Goal: Task Accomplishment & Management: Manage account settings

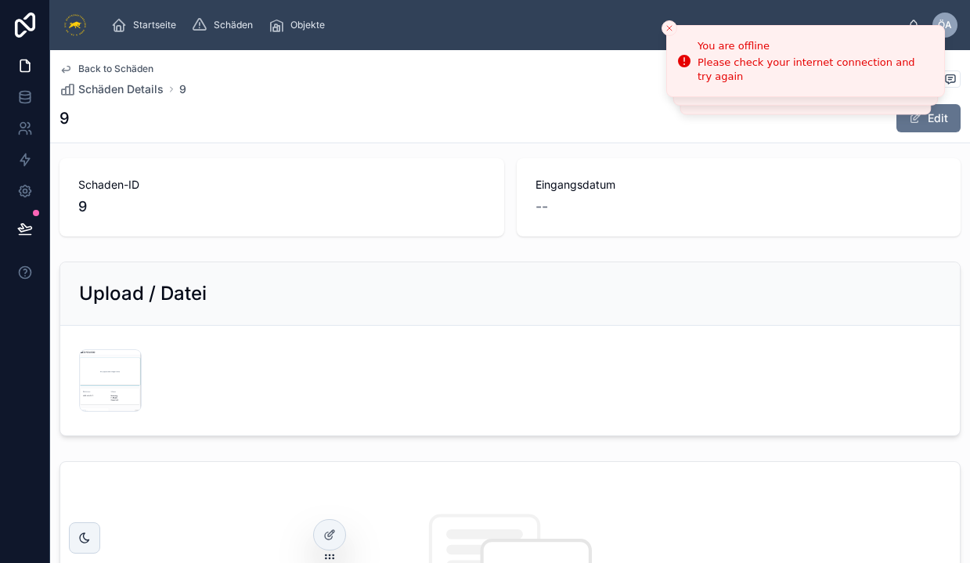
scroll to position [211, 0]
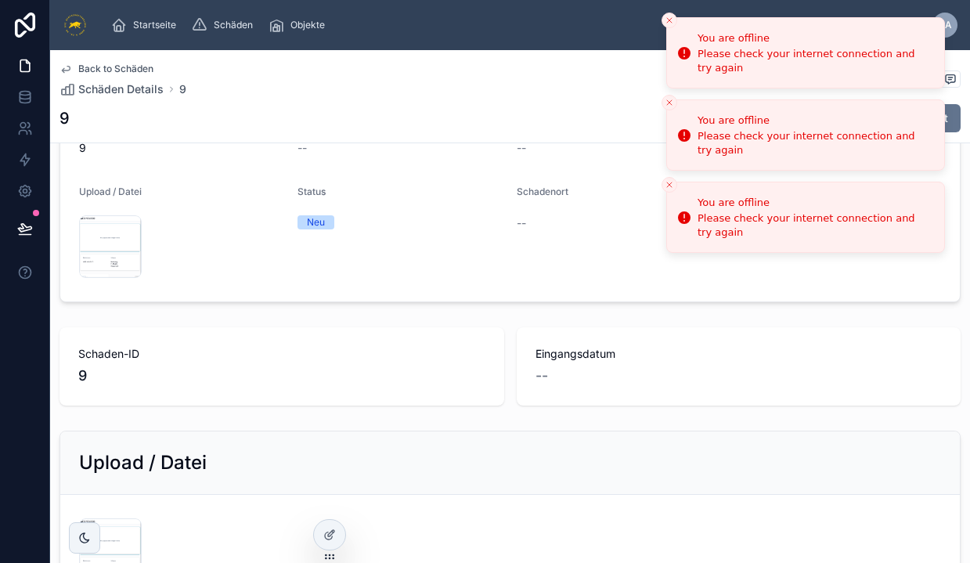
click at [667, 22] on icon "Close toast" at bounding box center [669, 20] width 9 height 9
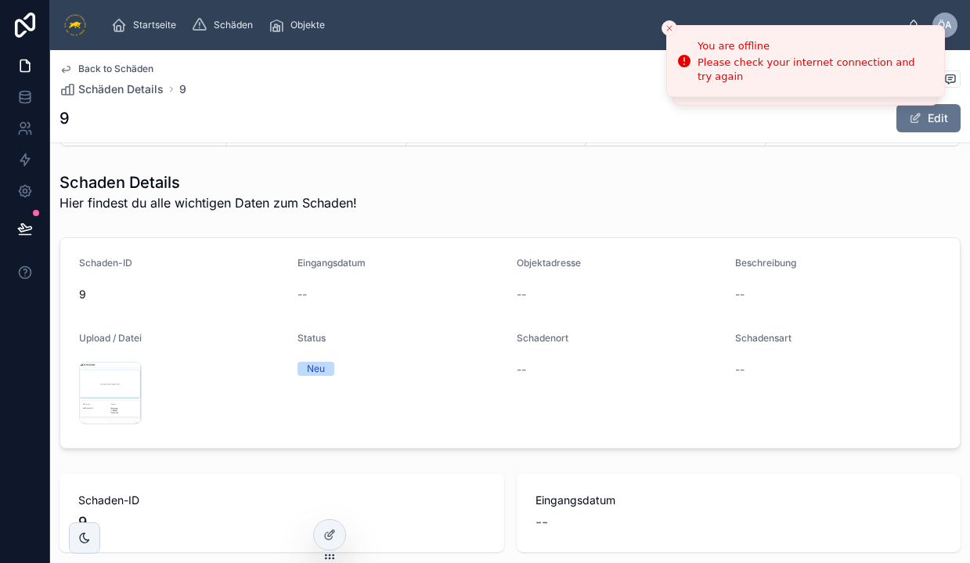
scroll to position [0, 0]
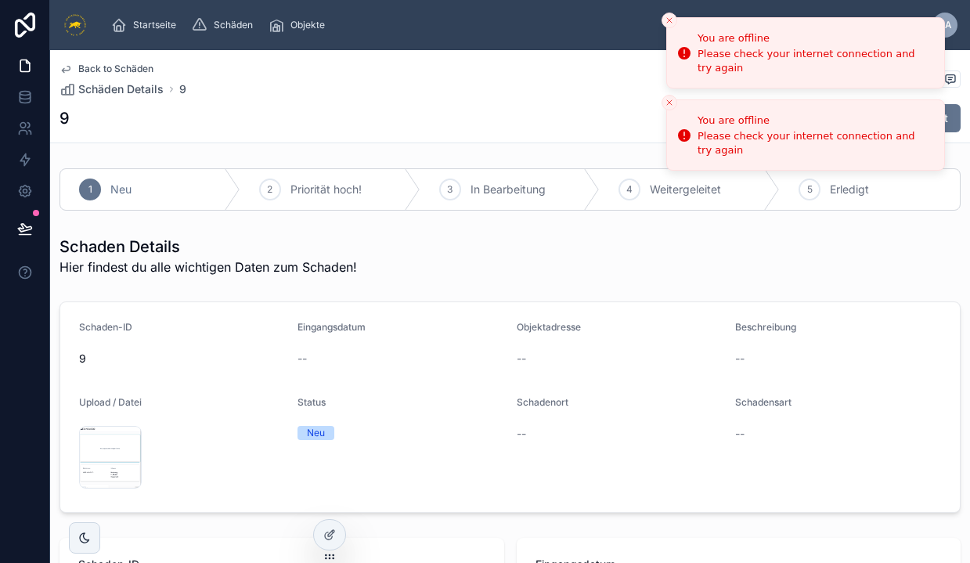
click at [675, 26] on button "Close toast" at bounding box center [670, 21] width 16 height 16
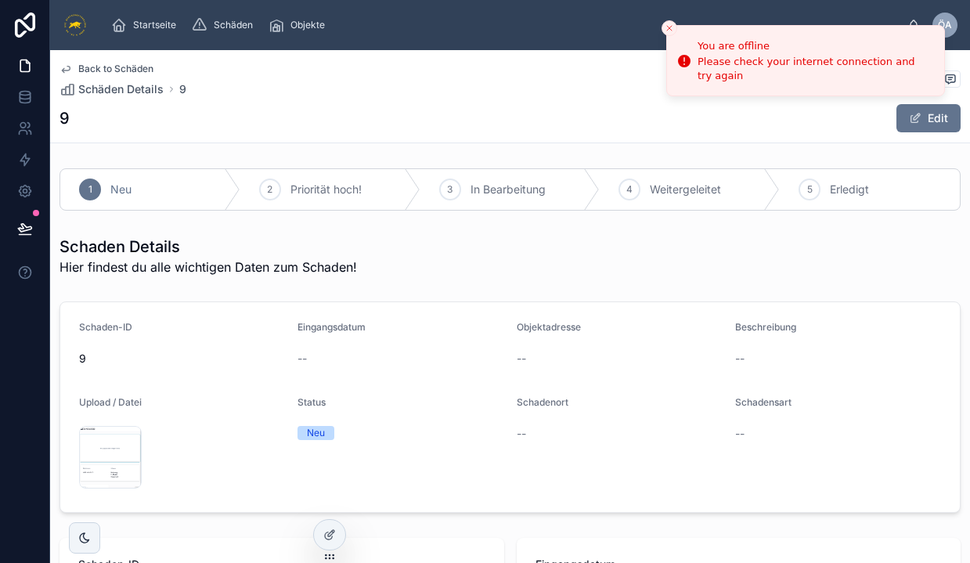
click at [675, 26] on button "Close toast" at bounding box center [670, 28] width 16 height 16
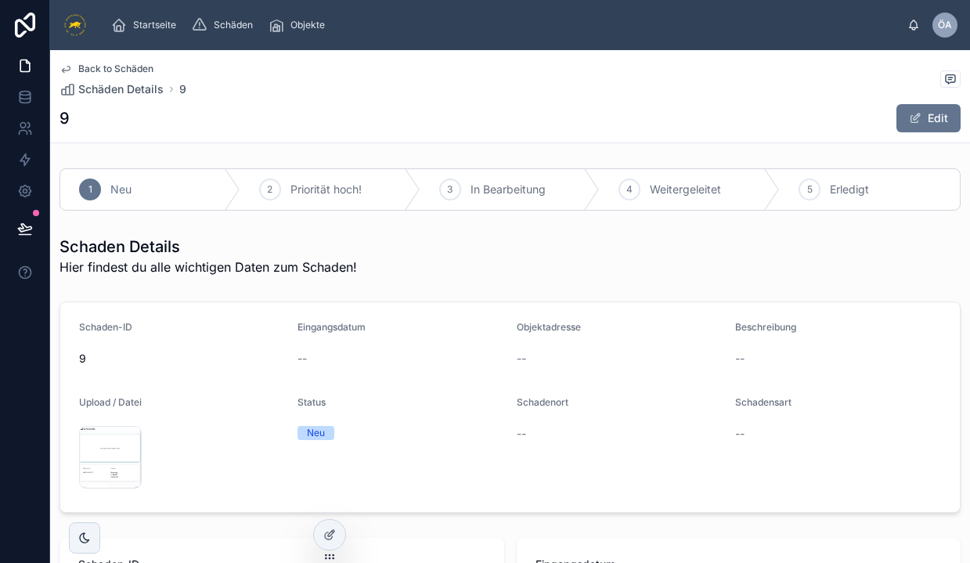
click at [115, 67] on span "Back to Schäden" at bounding box center [115, 69] width 75 height 13
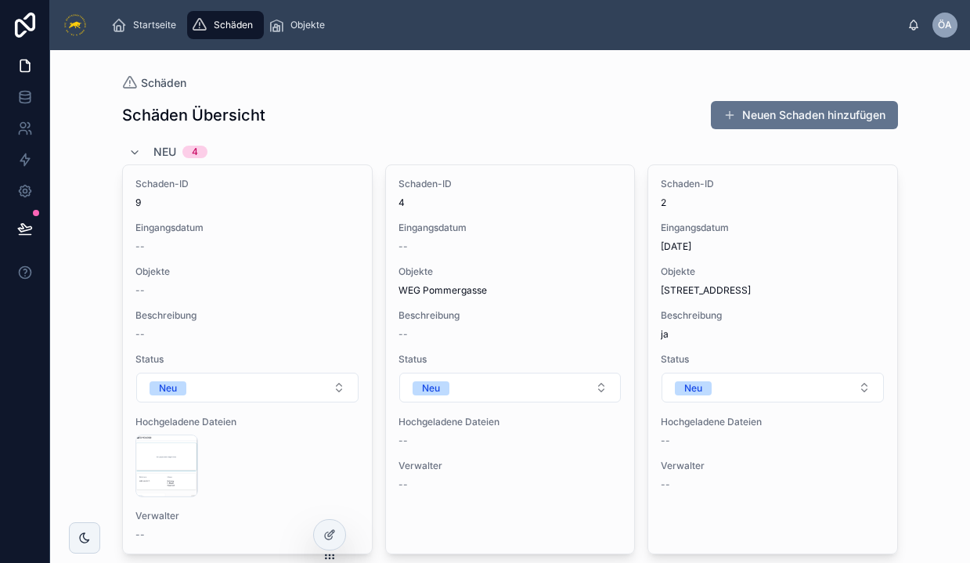
click at [84, 30] on img at bounding box center [75, 25] width 25 height 25
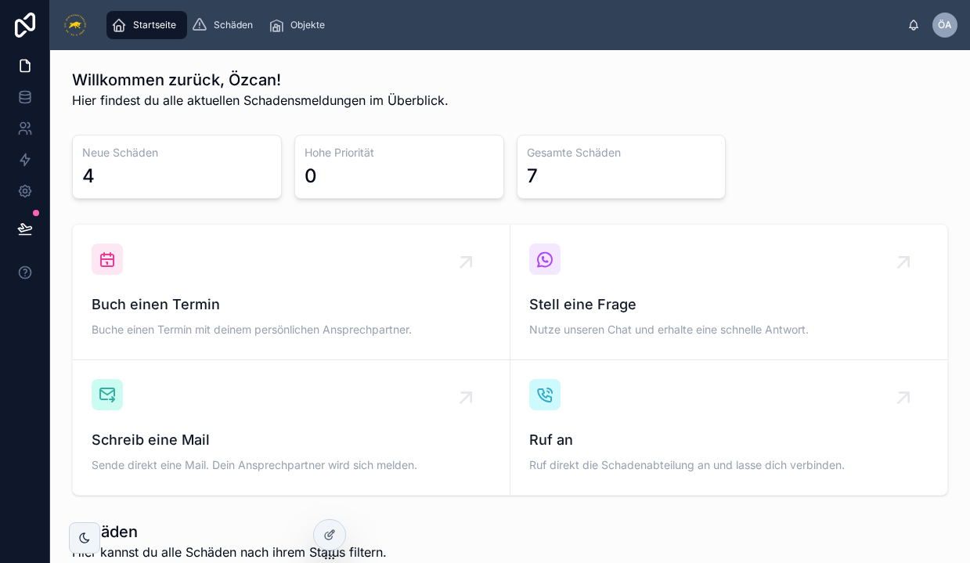
click at [154, 183] on div "4" at bounding box center [177, 176] width 190 height 25
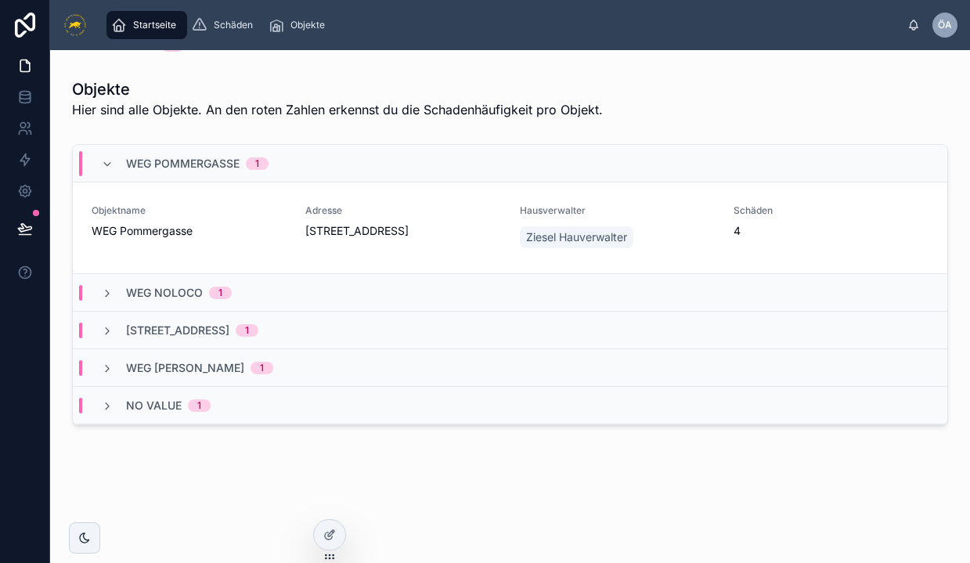
scroll to position [701, 0]
click at [105, 160] on icon at bounding box center [107, 164] width 13 height 13
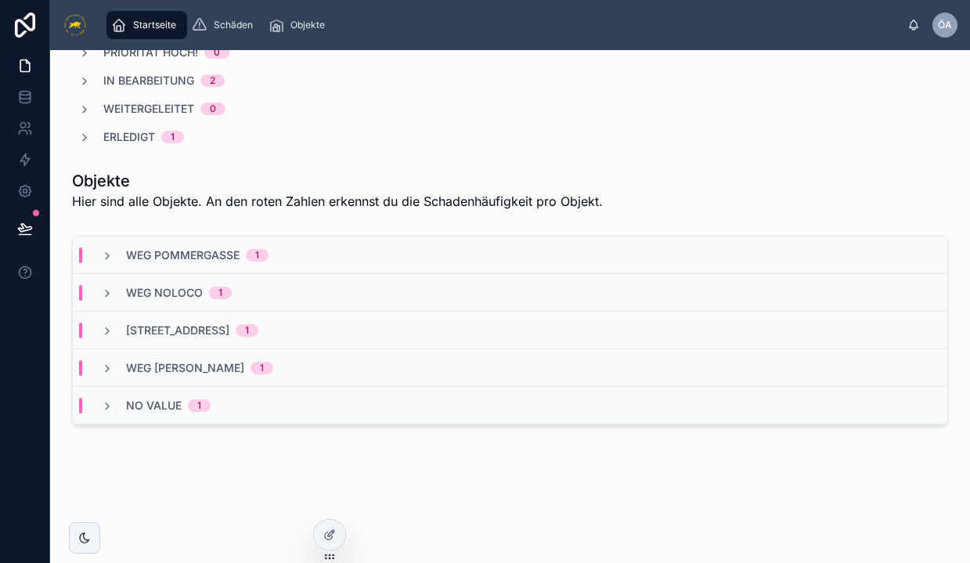
scroll to position [609, 0]
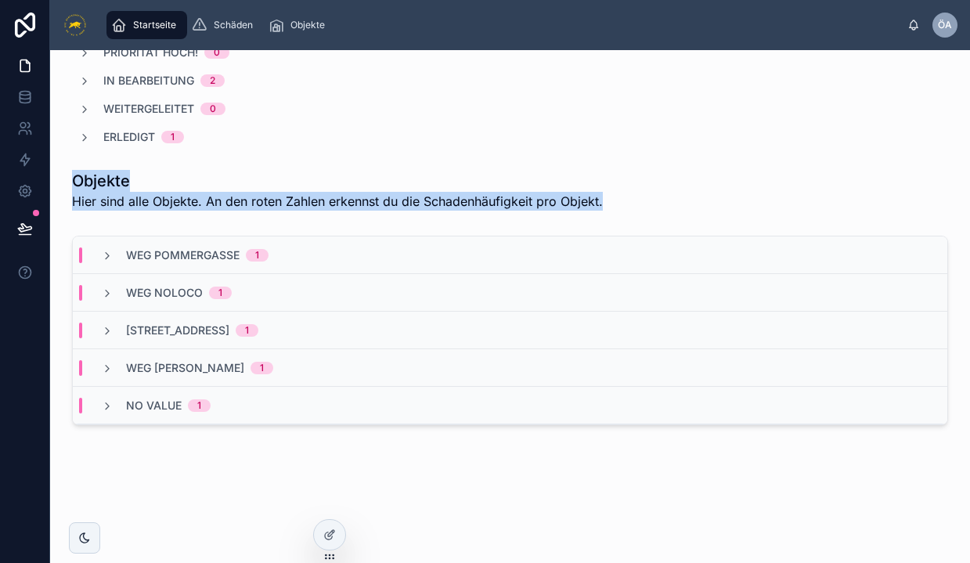
drag, startPoint x: 74, startPoint y: 179, endPoint x: 150, endPoint y: 217, distance: 84.8
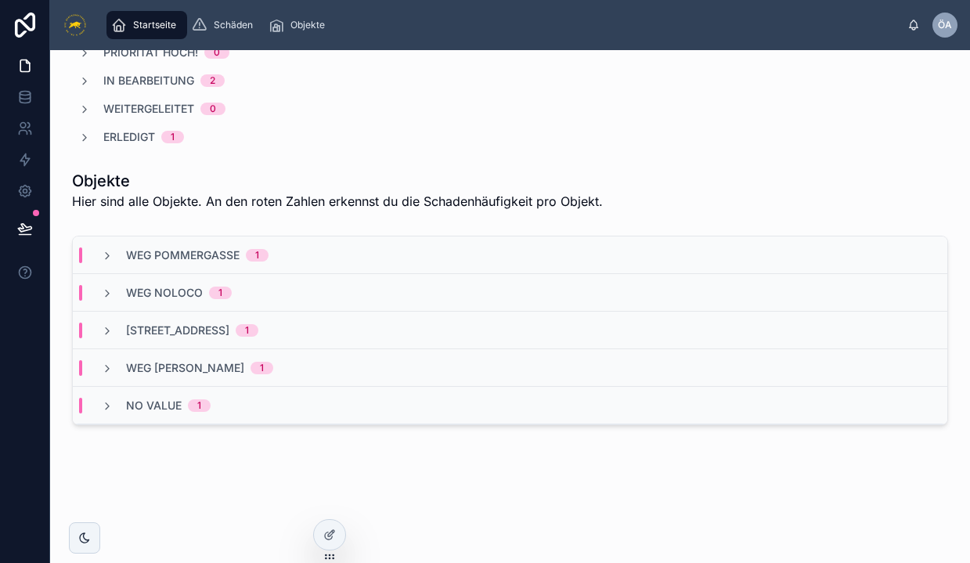
click at [143, 33] on div "Startseite" at bounding box center [146, 25] width 71 height 25
click at [148, 253] on span "WEG Pommergasse" at bounding box center [183, 255] width 114 height 16
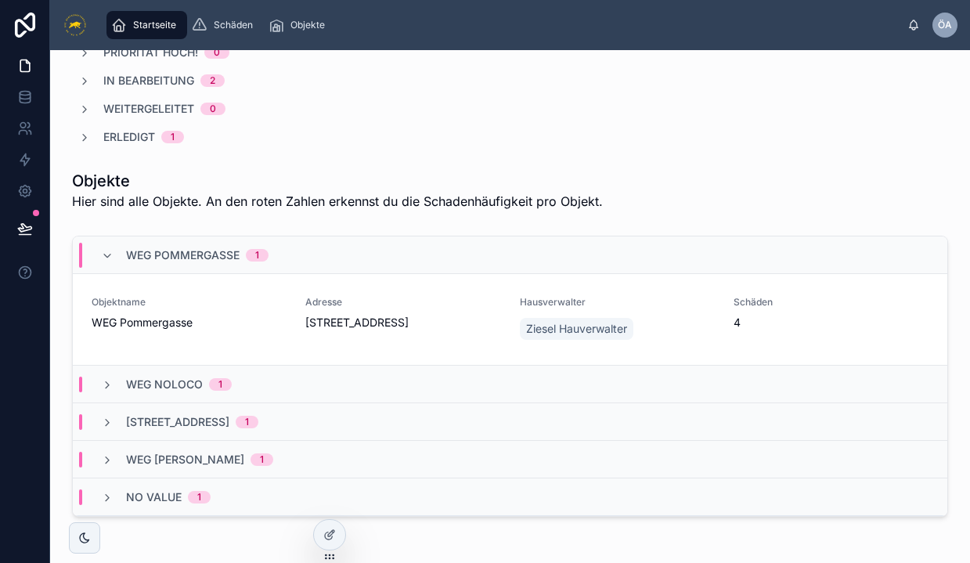
scroll to position [615, 0]
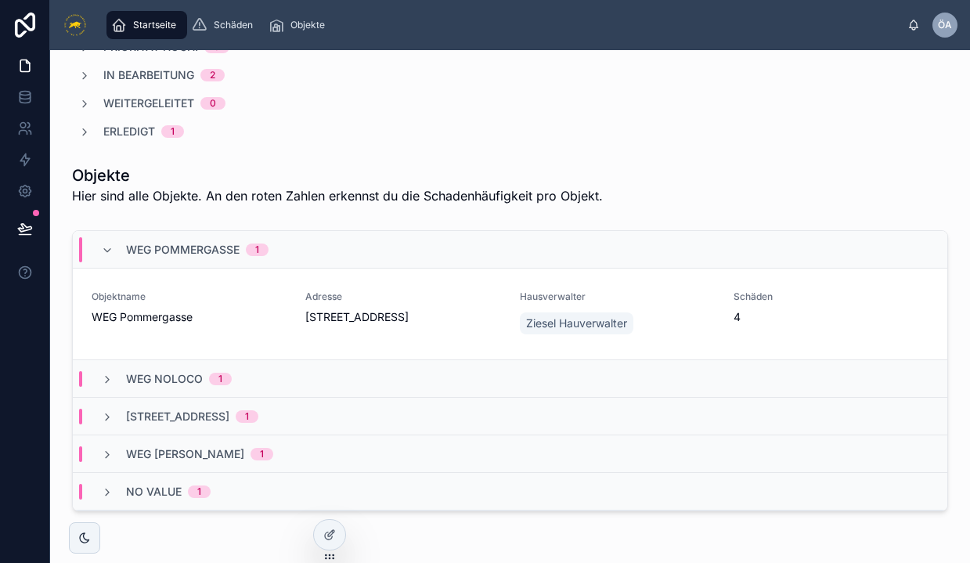
click at [425, 383] on div "WEG NOLOCO 1" at bounding box center [510, 379] width 875 height 38
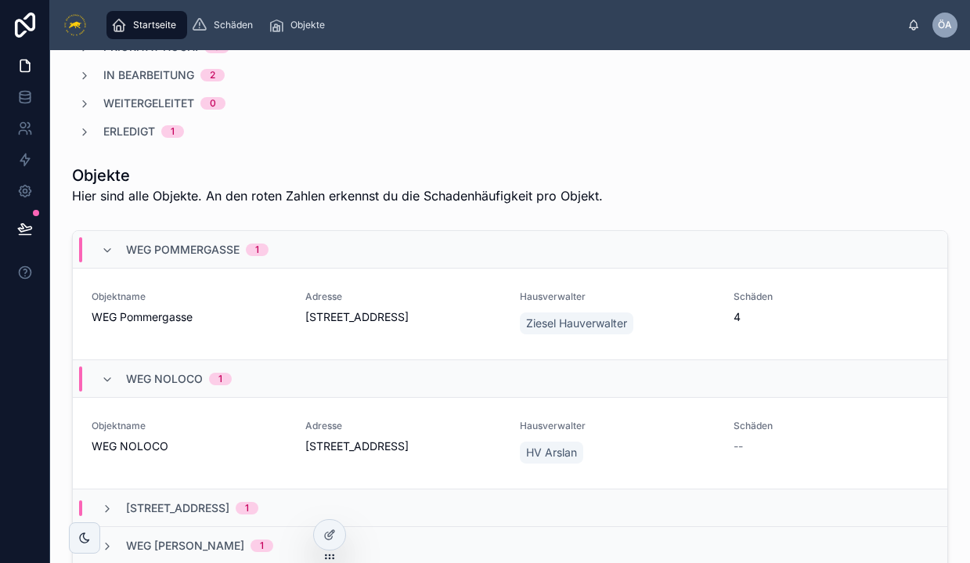
click at [0, 0] on span "Action #1" at bounding box center [0, 0] width 0 height 0
click at [912, 333] on div "Schäden 4" at bounding box center [831, 314] width 195 height 47
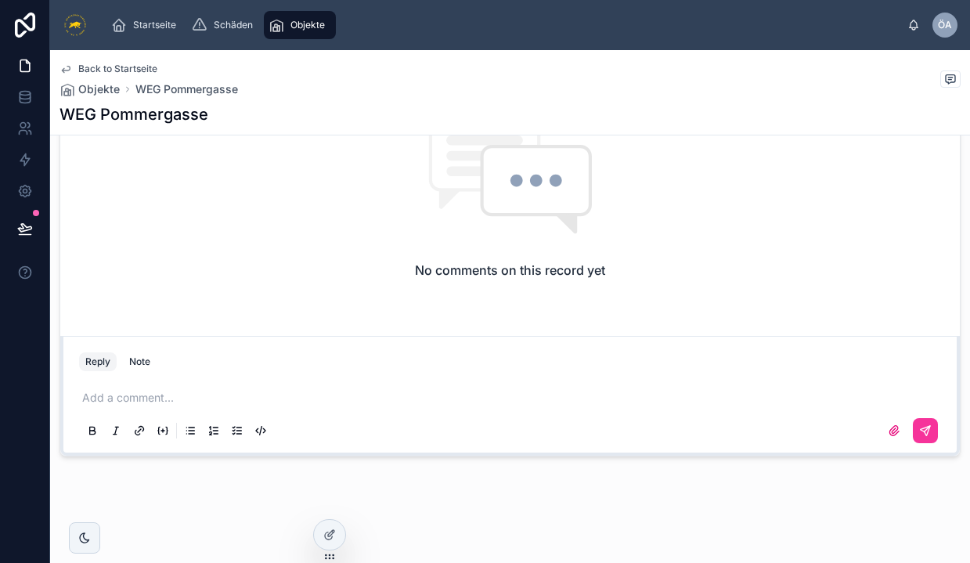
scroll to position [770, 0]
click at [330, 536] on icon at bounding box center [329, 535] width 13 height 13
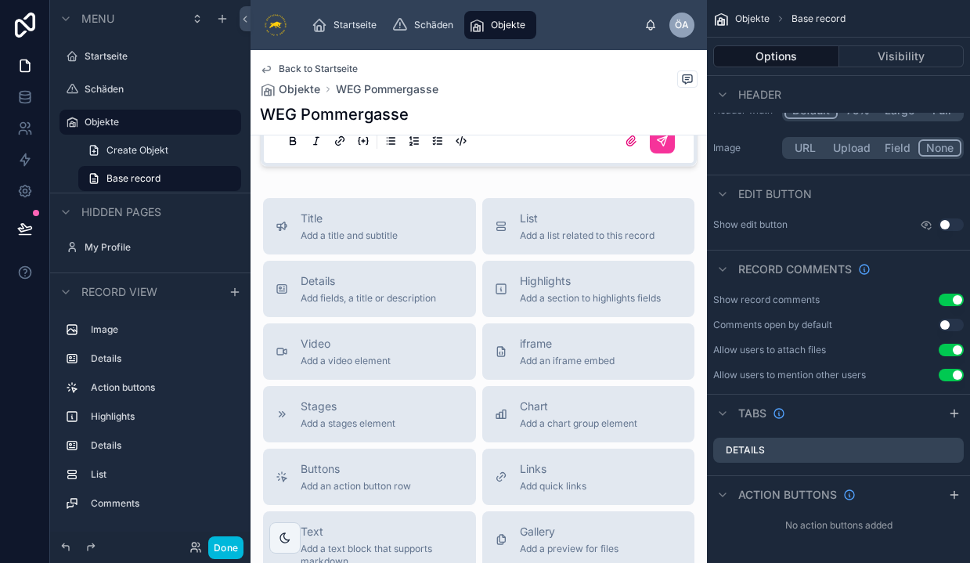
scroll to position [0, 0]
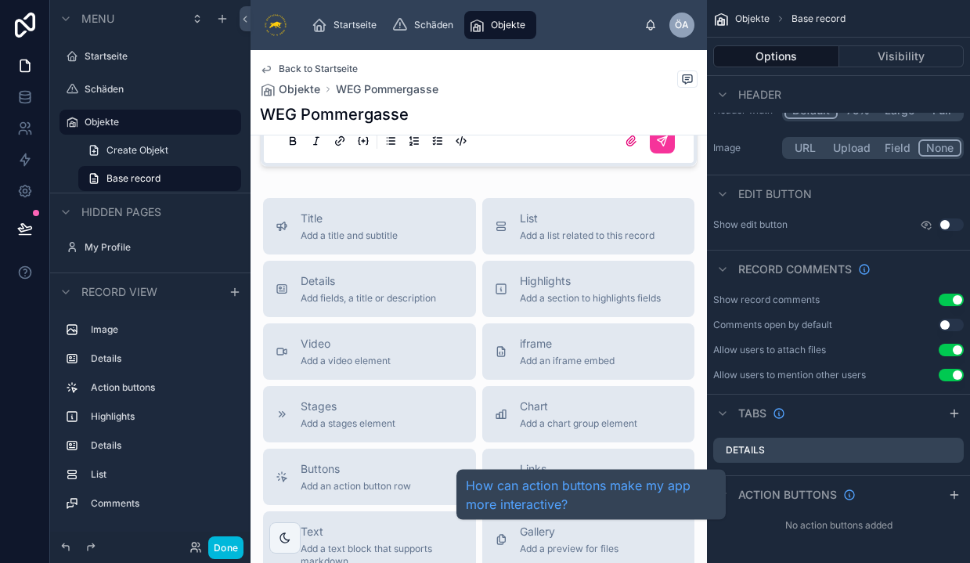
click at [761, 496] on span "Action buttons" at bounding box center [788, 495] width 99 height 16
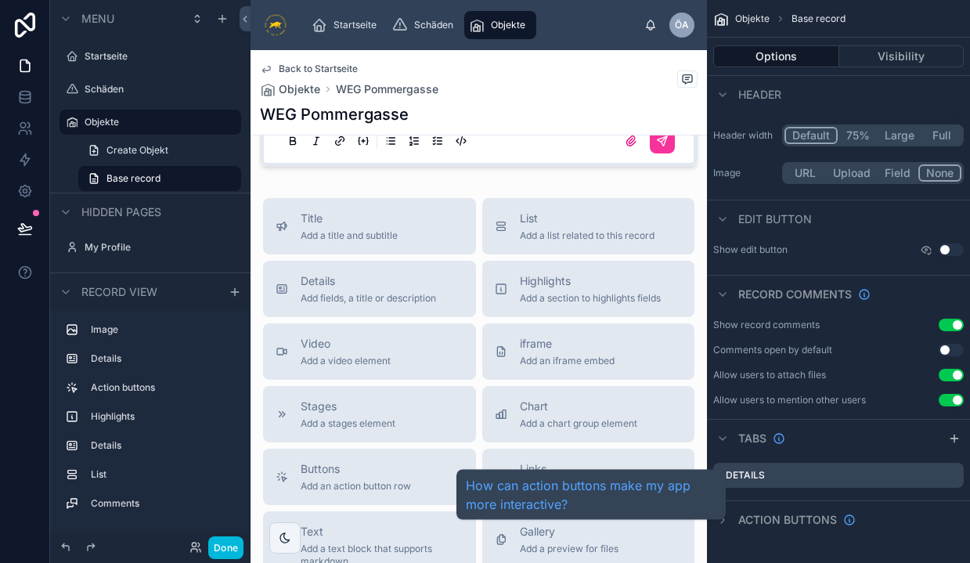
click at [761, 512] on span "Action buttons" at bounding box center [788, 520] width 99 height 16
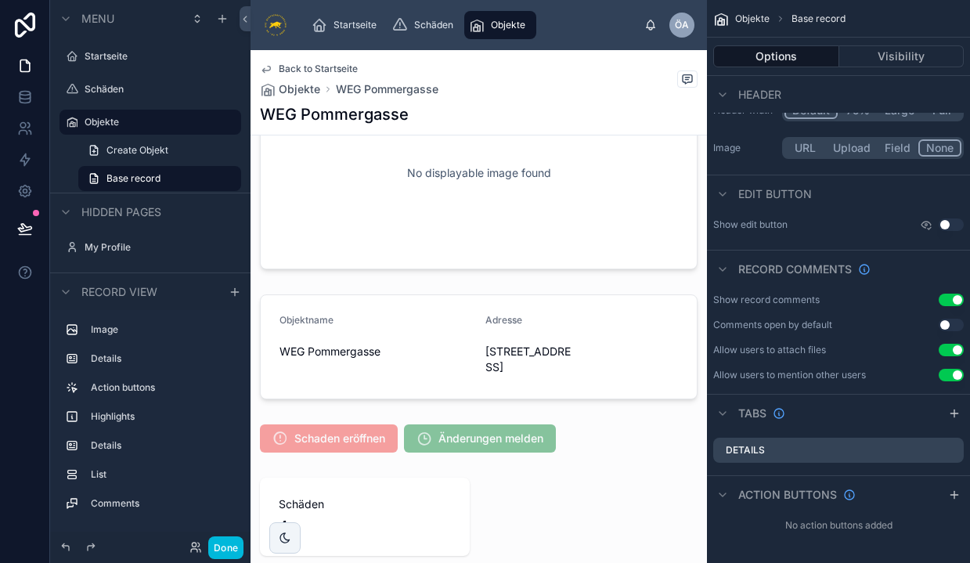
scroll to position [100, 0]
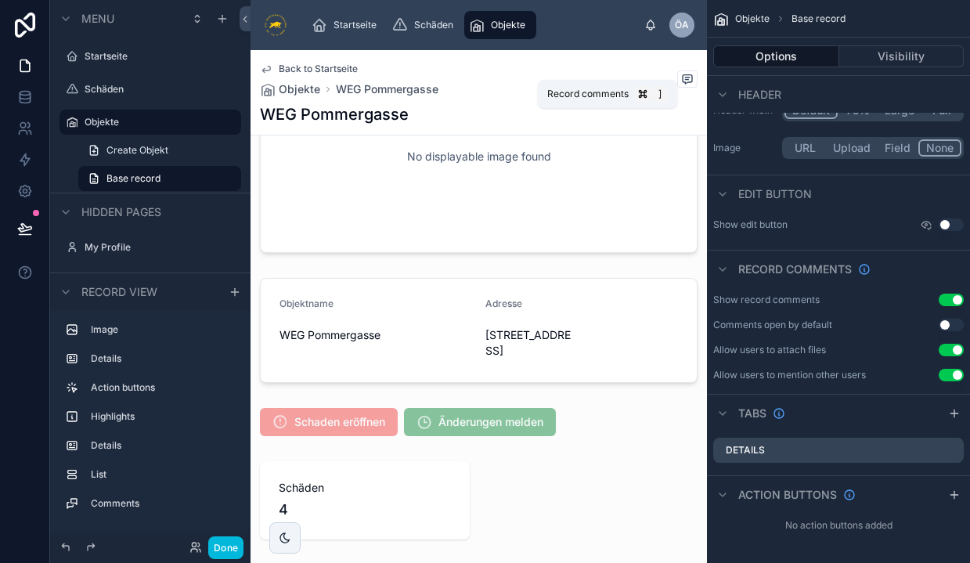
click at [688, 81] on icon at bounding box center [687, 79] width 13 height 13
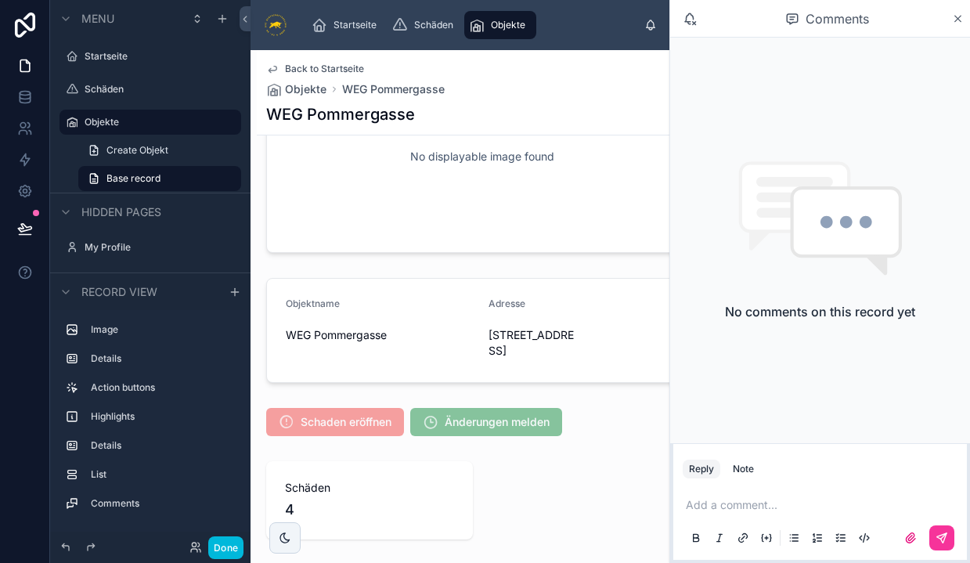
click at [954, 18] on icon at bounding box center [958, 19] width 12 height 13
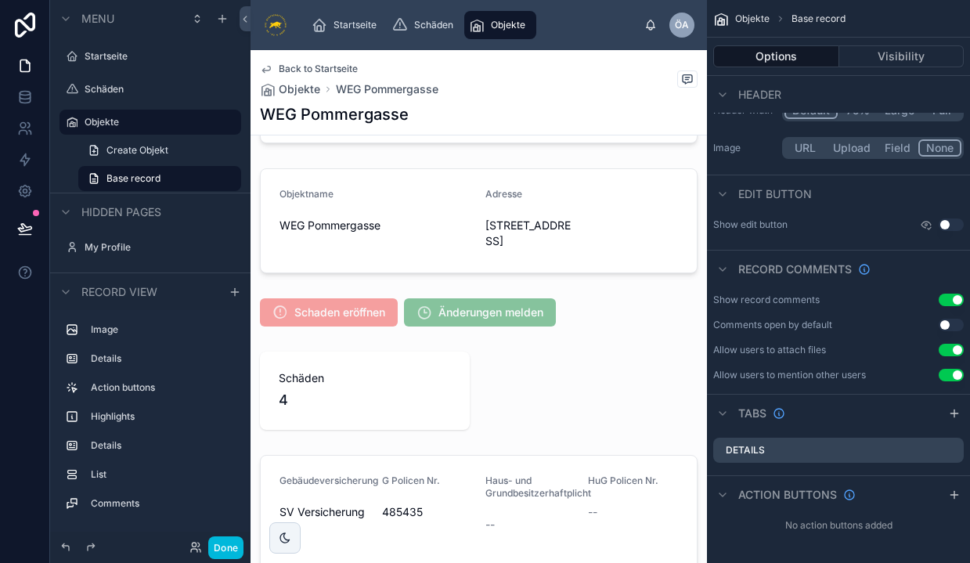
click at [957, 226] on button "Use setting" at bounding box center [951, 225] width 25 height 13
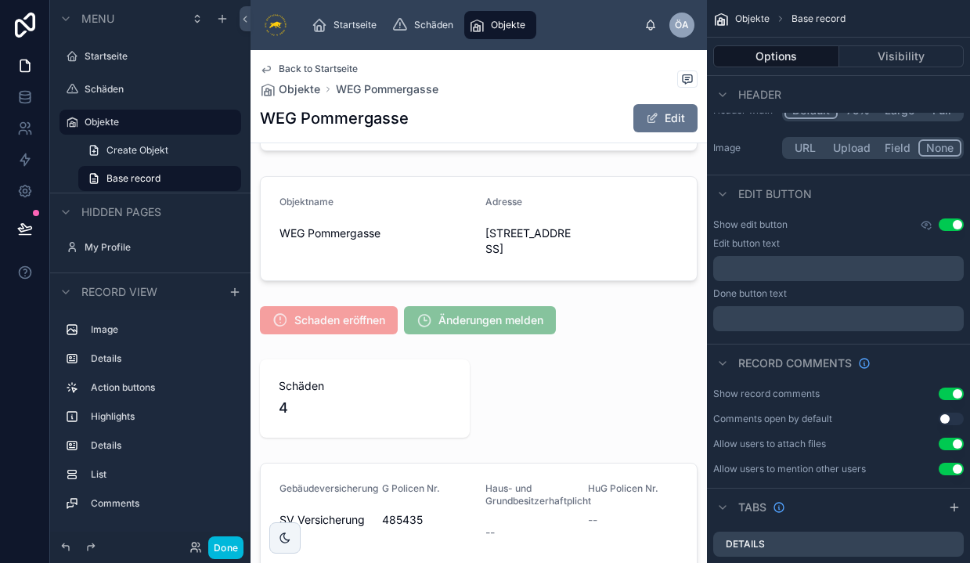
click at [947, 226] on button "Use setting" at bounding box center [951, 225] width 25 height 13
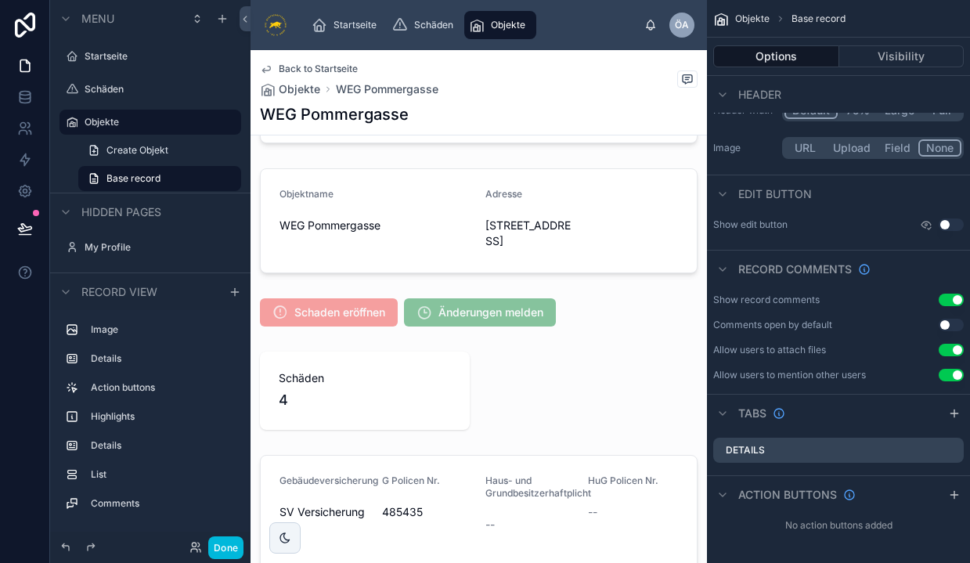
click at [745, 447] on label "Details" at bounding box center [745, 450] width 39 height 13
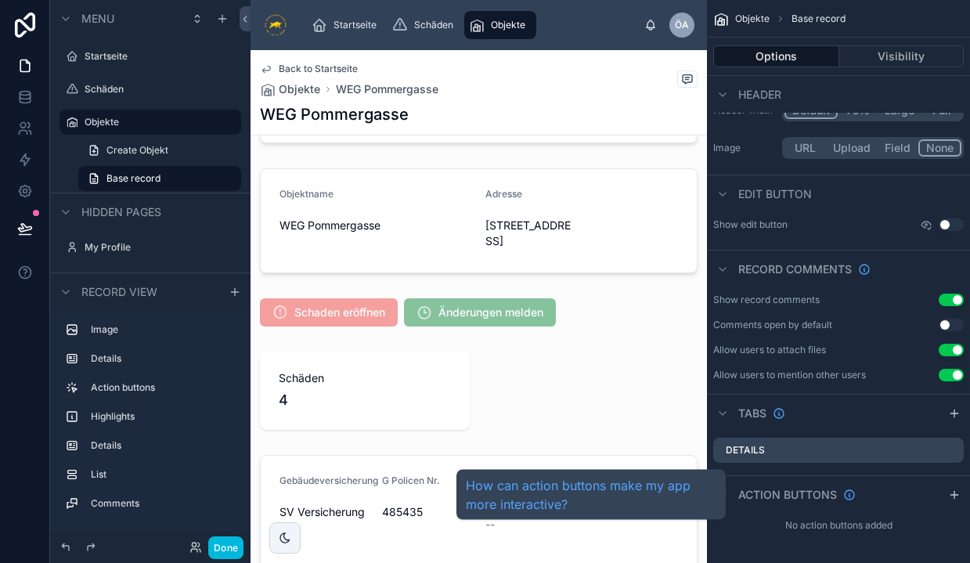
click at [808, 493] on span "Action buttons" at bounding box center [788, 495] width 99 height 16
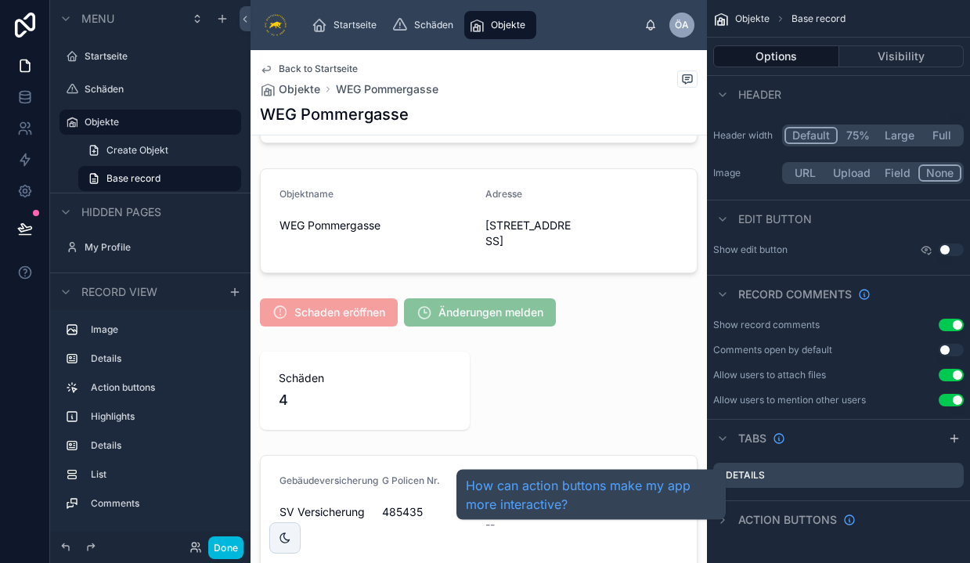
click at [808, 512] on span "Action buttons" at bounding box center [788, 520] width 99 height 16
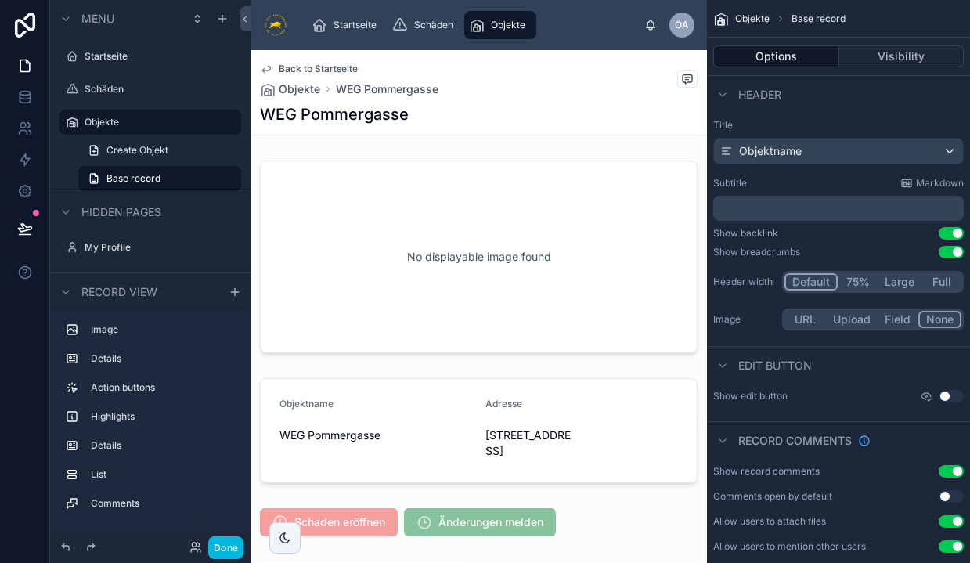
click at [319, 65] on span "Back to Startseite" at bounding box center [318, 69] width 79 height 13
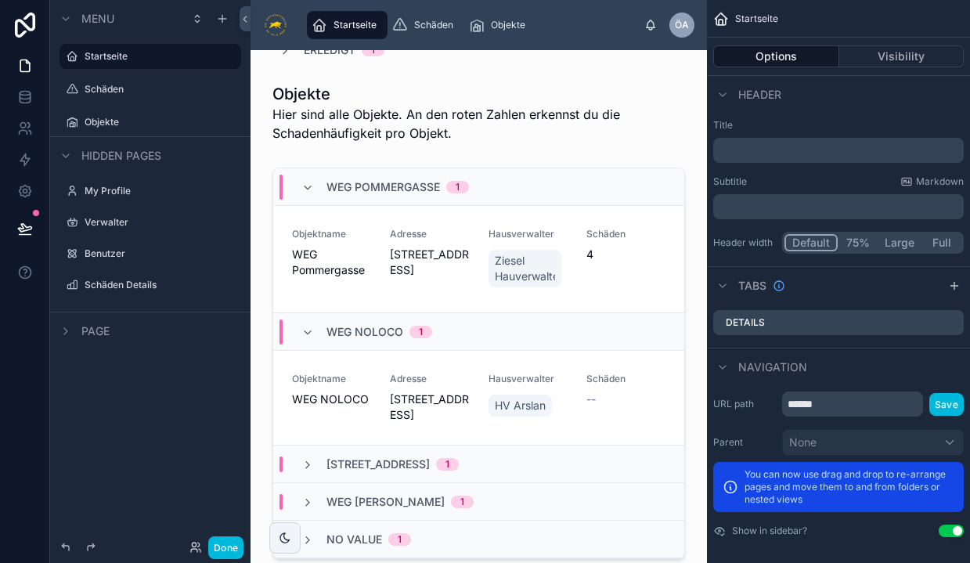
click at [302, 185] on icon at bounding box center [308, 188] width 13 height 13
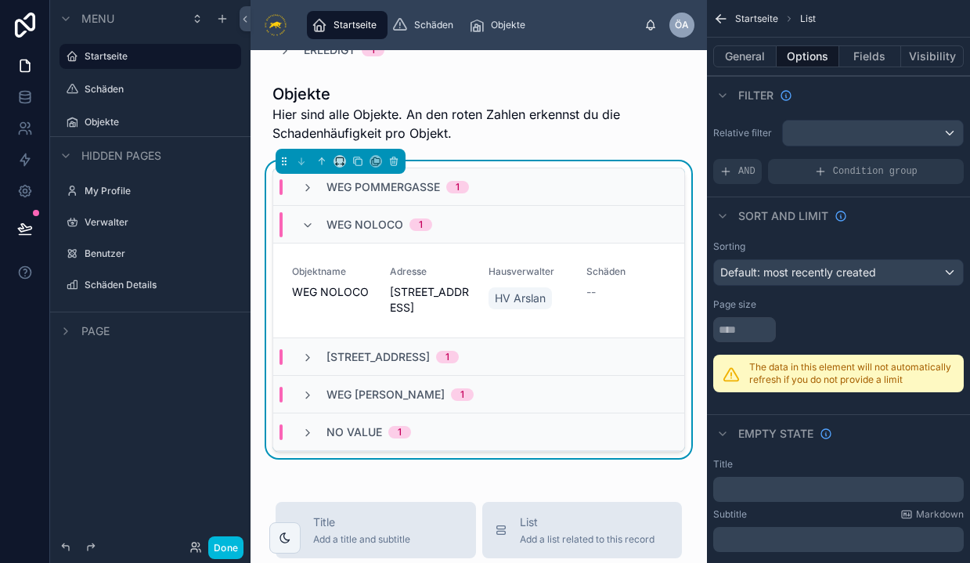
click at [306, 233] on div "WEG NOLOCO 1" at bounding box center [367, 224] width 131 height 25
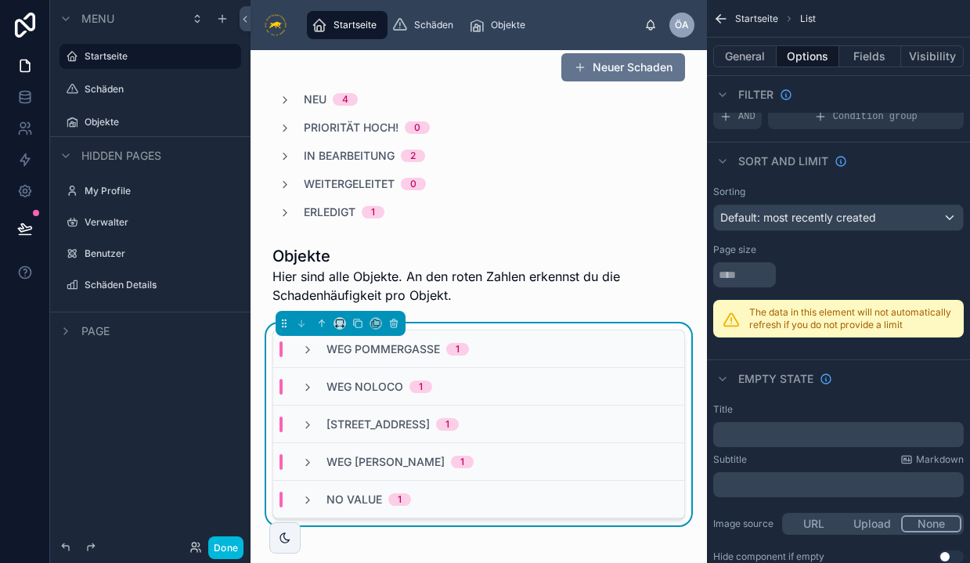
scroll to position [598, 0]
click at [307, 348] on icon at bounding box center [308, 349] width 13 height 13
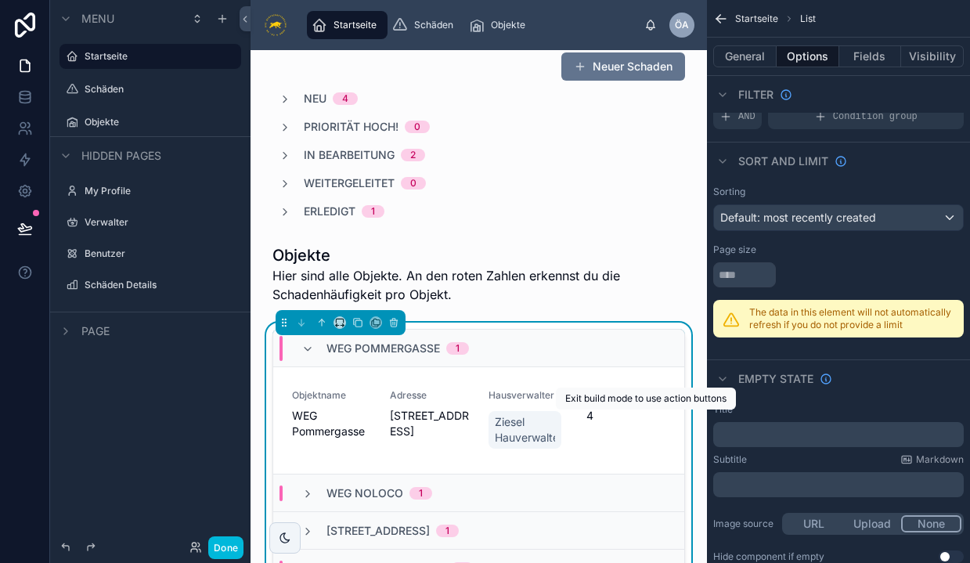
click at [0, 0] on span "Action #1" at bounding box center [0, 0] width 0 height 0
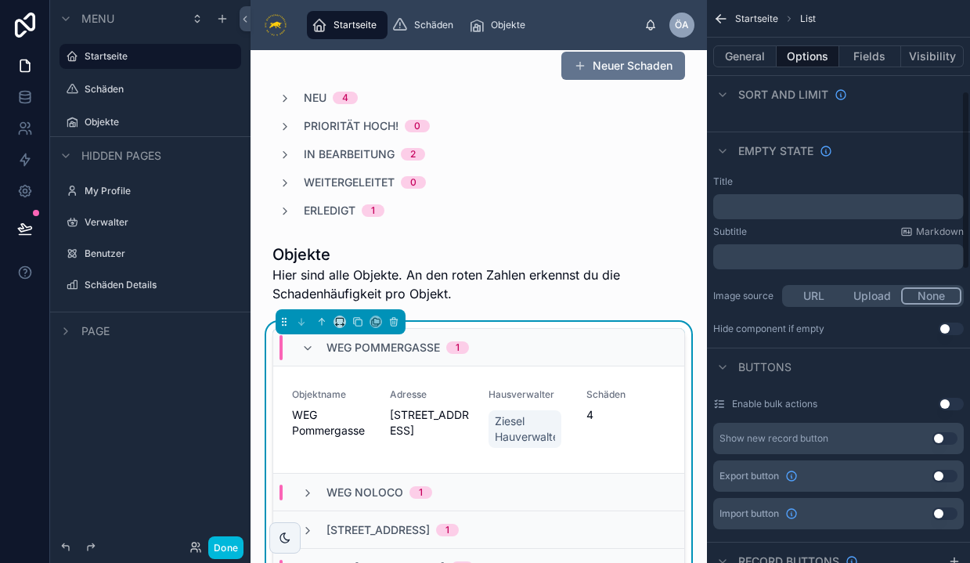
scroll to position [287, 0]
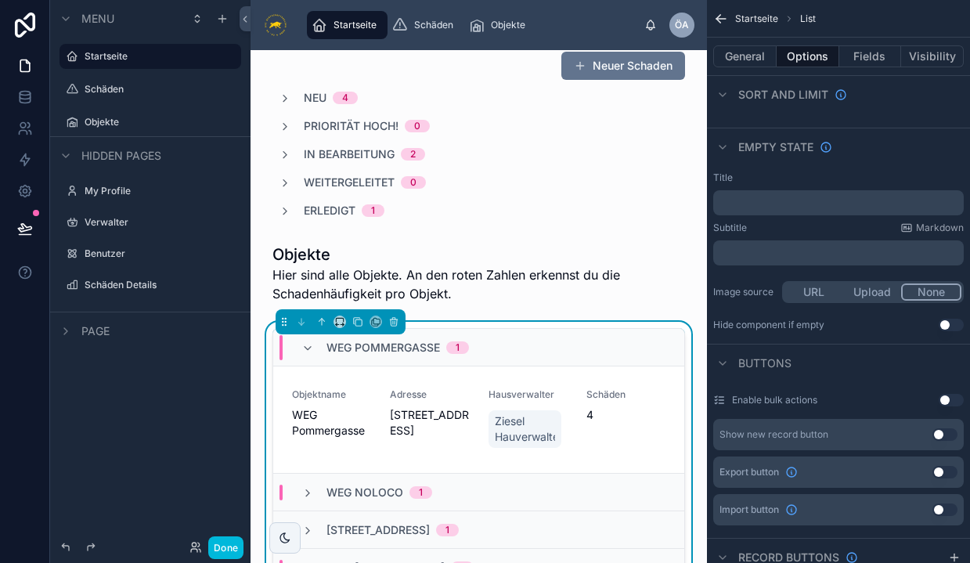
click at [458, 396] on span "Adresse" at bounding box center [429, 394] width 79 height 13
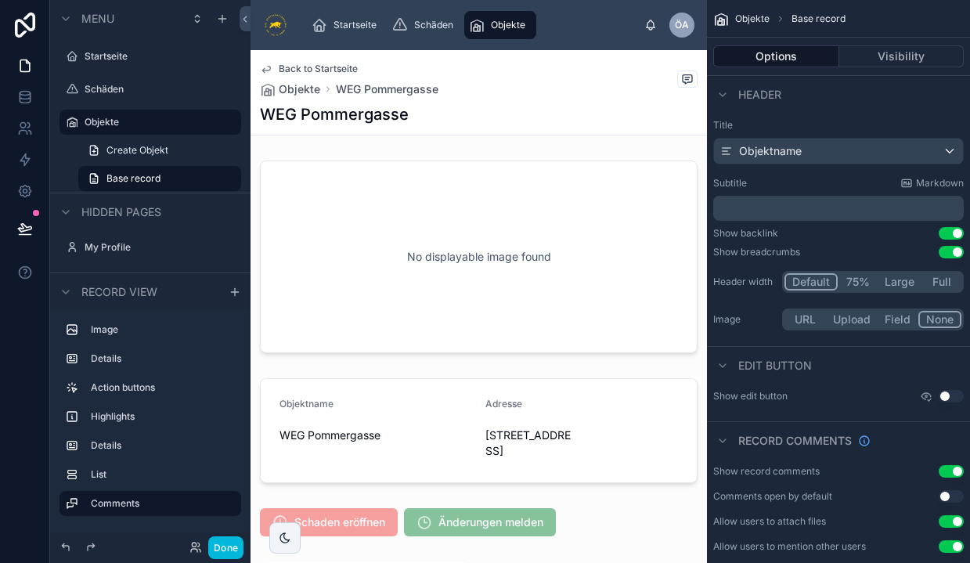
click at [315, 66] on span "Back to Startseite" at bounding box center [318, 69] width 79 height 13
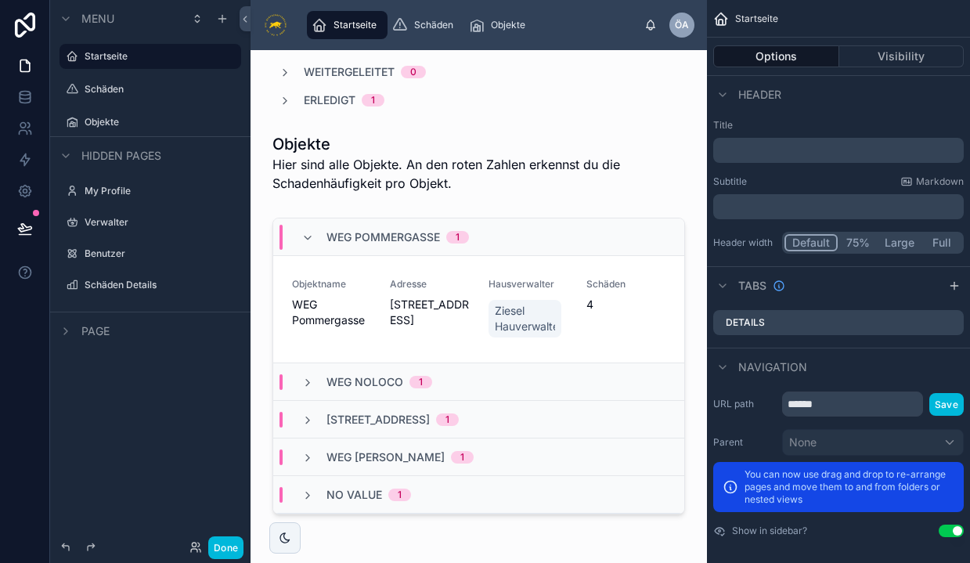
scroll to position [710, 0]
click at [631, 334] on div at bounding box center [479, 368] width 432 height 316
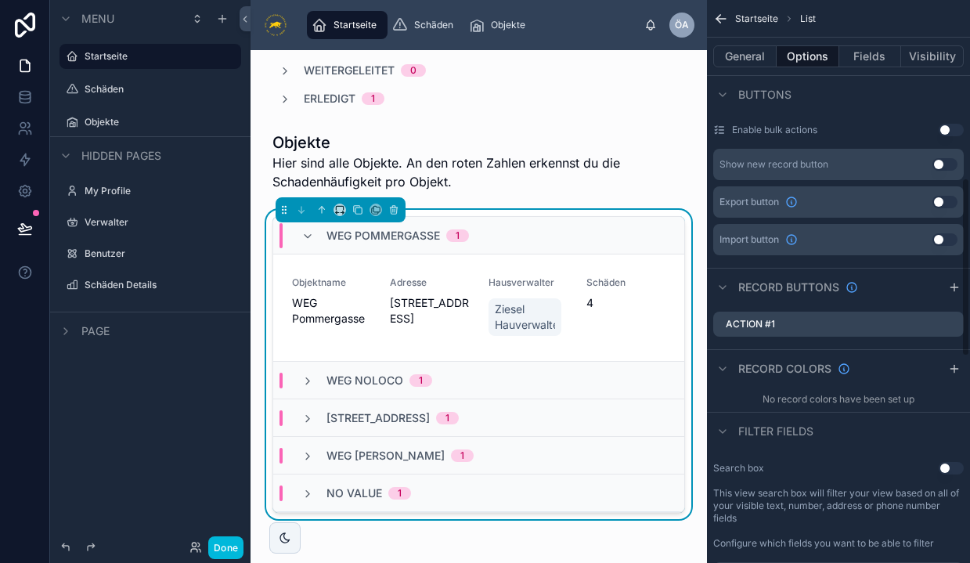
scroll to position [560, 0]
click at [0, 0] on icon "scrollable content" at bounding box center [0, 0] width 0 height 0
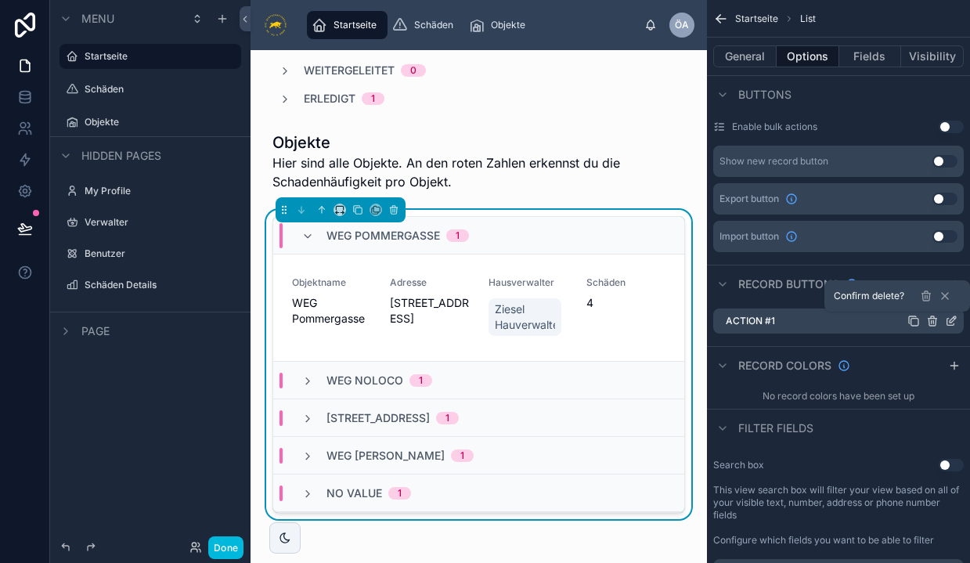
click at [924, 297] on icon at bounding box center [926, 296] width 13 height 13
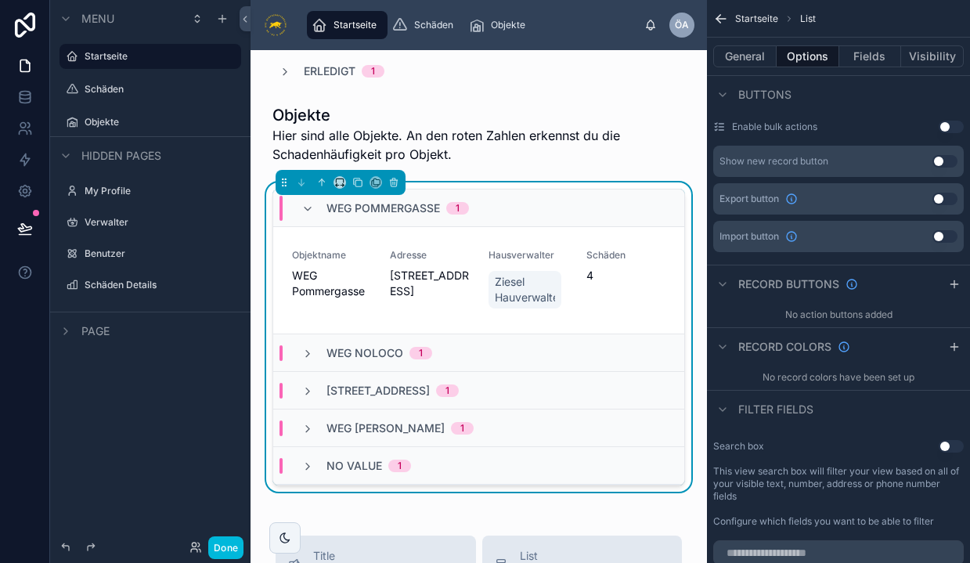
scroll to position [787, 0]
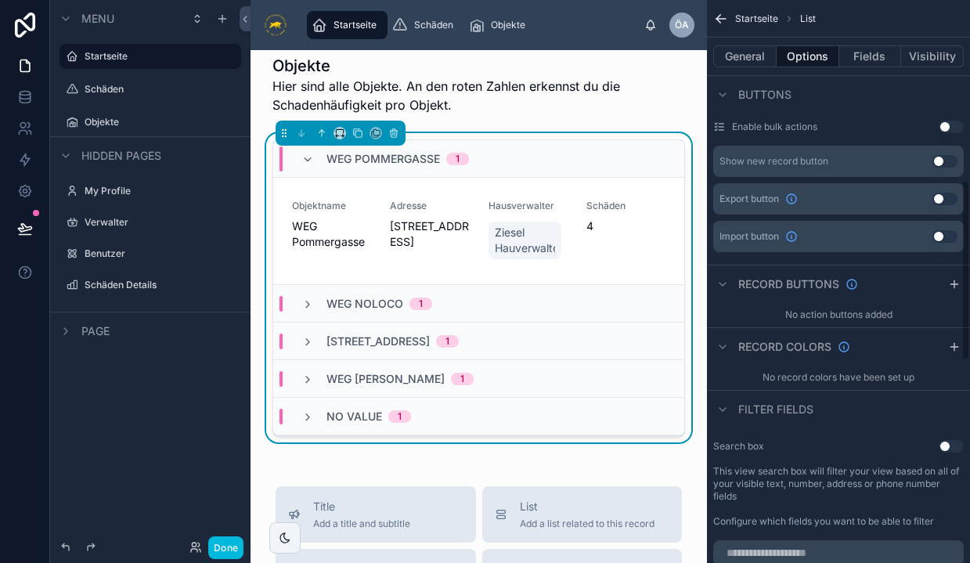
click at [515, 320] on div "WEG NOLOCO 1" at bounding box center [478, 304] width 411 height 38
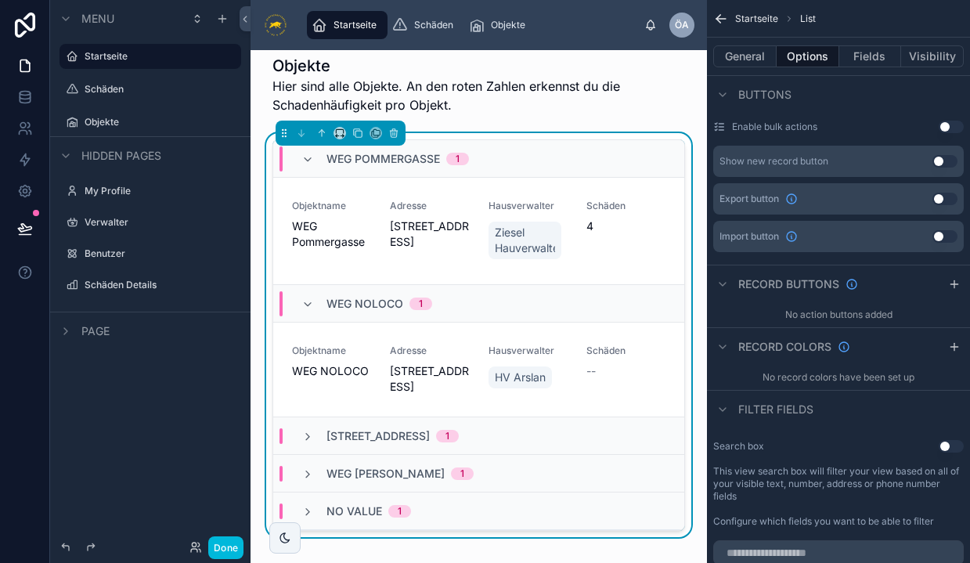
click at [593, 259] on div "Schäden 4" at bounding box center [626, 231] width 79 height 63
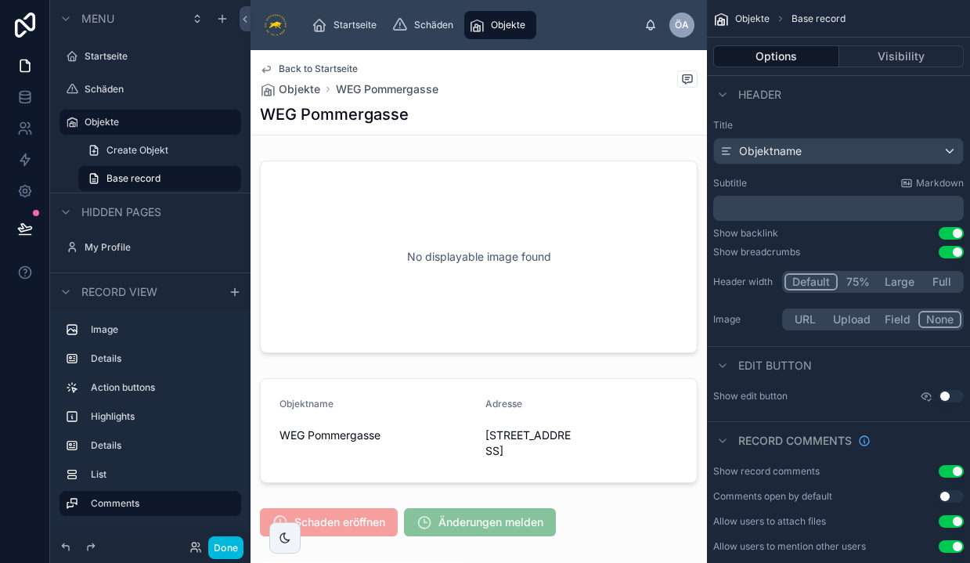
click at [345, 535] on div at bounding box center [479, 522] width 457 height 41
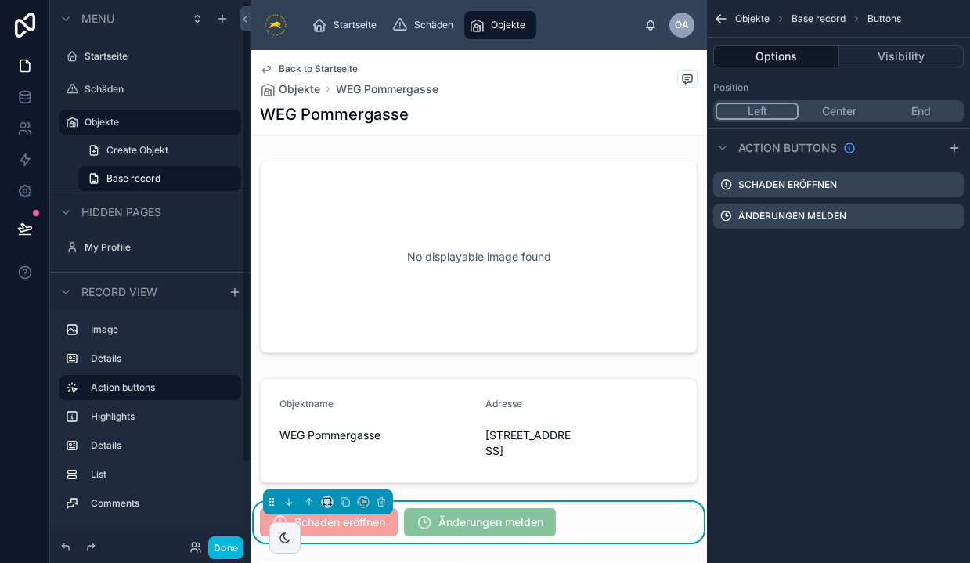
click at [219, 555] on button "Done" at bounding box center [225, 547] width 35 height 23
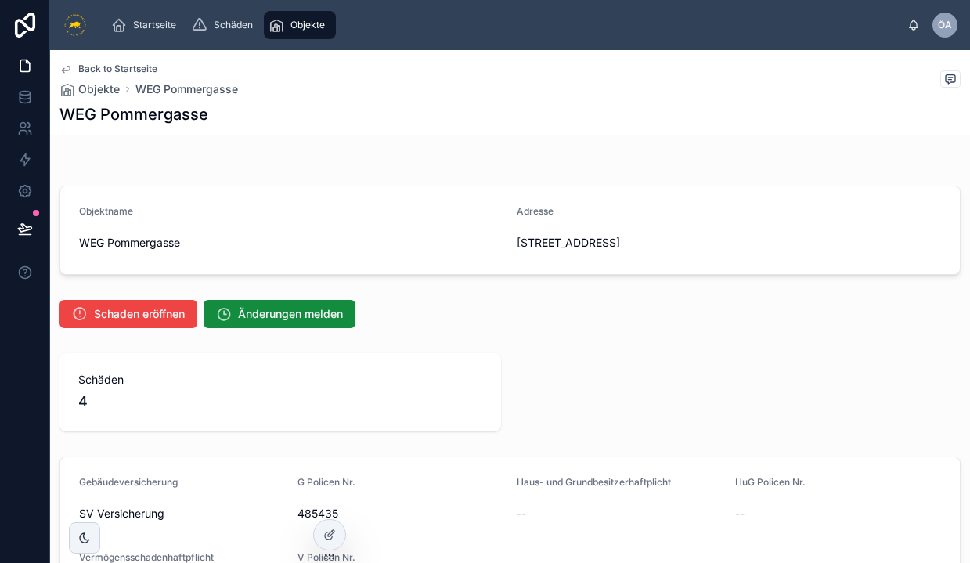
scroll to position [103, 0]
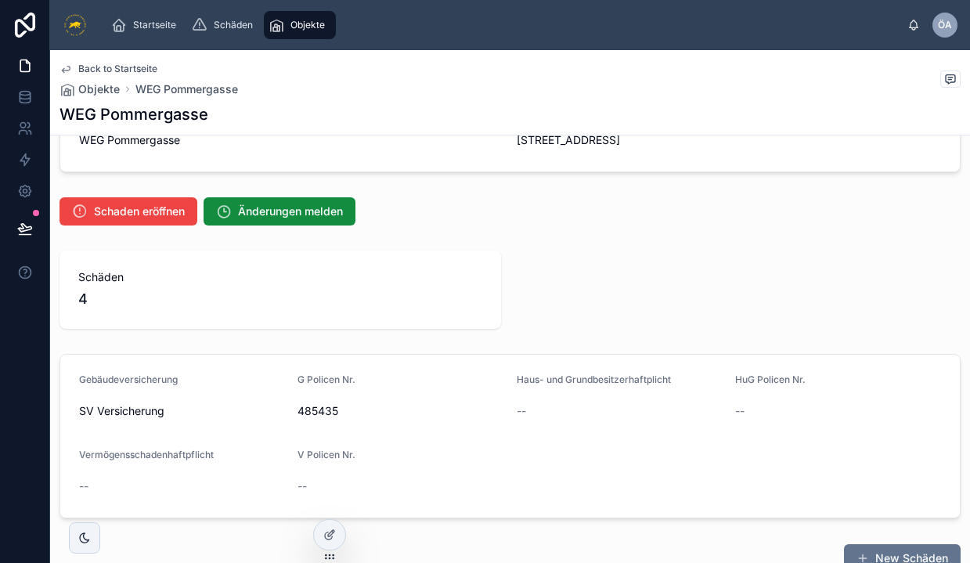
click at [154, 209] on span "Schaden eröffnen" at bounding box center [139, 212] width 91 height 16
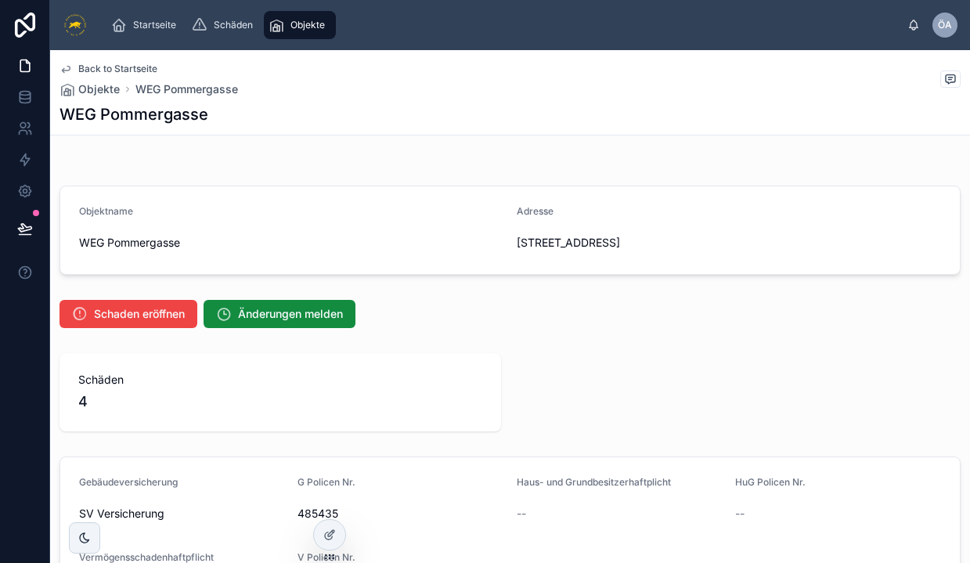
scroll to position [0, 0]
click at [117, 71] on span "Back to Startseite" at bounding box center [117, 69] width 79 height 13
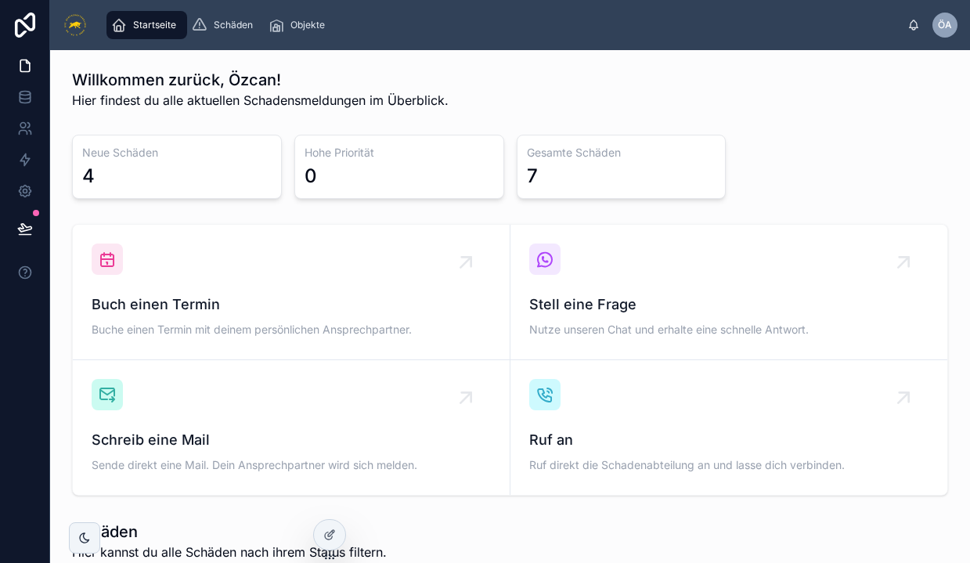
click at [333, 533] on icon at bounding box center [331, 533] width 6 height 6
